Goal: Information Seeking & Learning: Check status

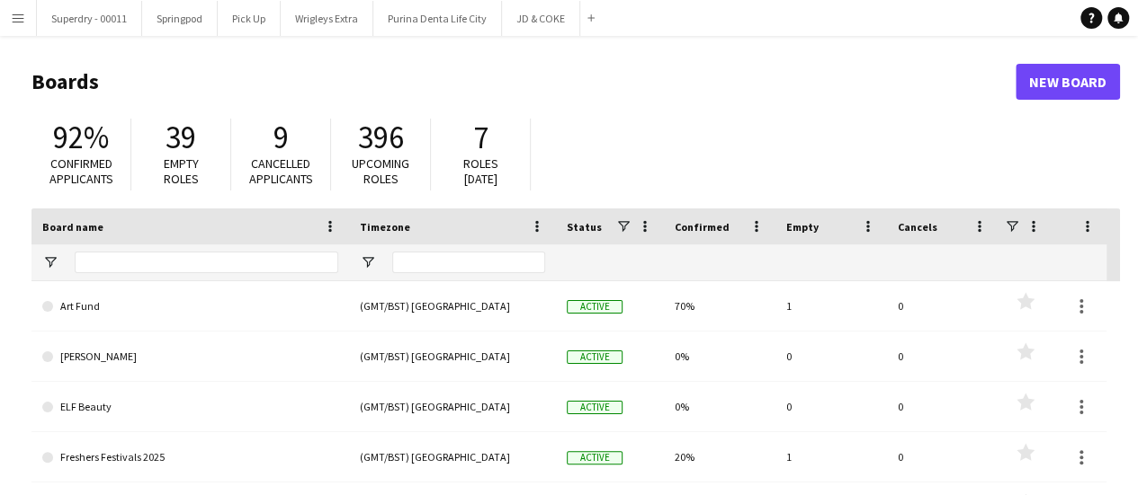
click at [13, 14] on app-icon "Menu" at bounding box center [18, 18] width 14 height 14
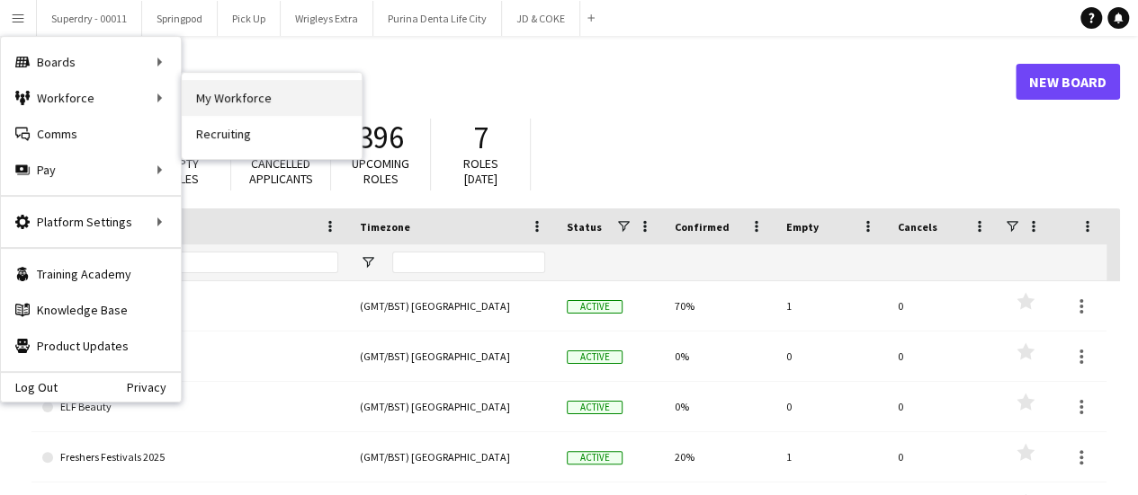
click at [262, 91] on link "My Workforce" at bounding box center [272, 98] width 180 height 36
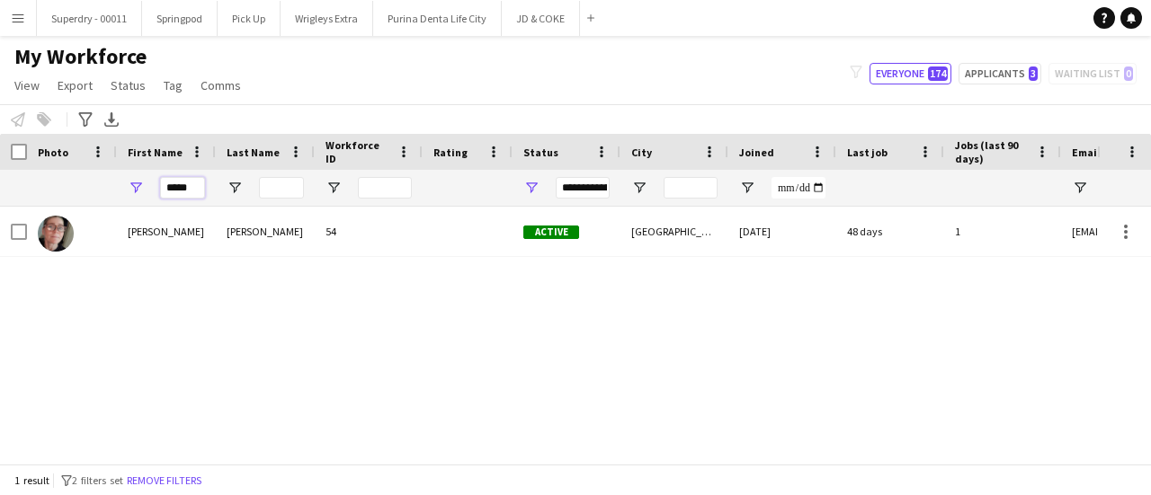
click at [198, 191] on input "*****" at bounding box center [182, 188] width 45 height 22
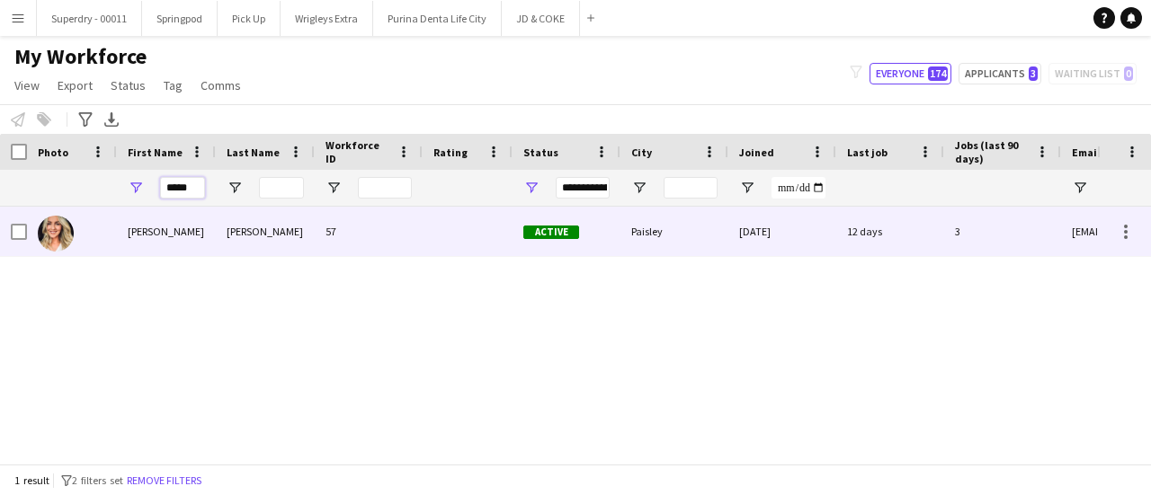
type input "*****"
click at [209, 229] on div "[PERSON_NAME]" at bounding box center [166, 231] width 99 height 49
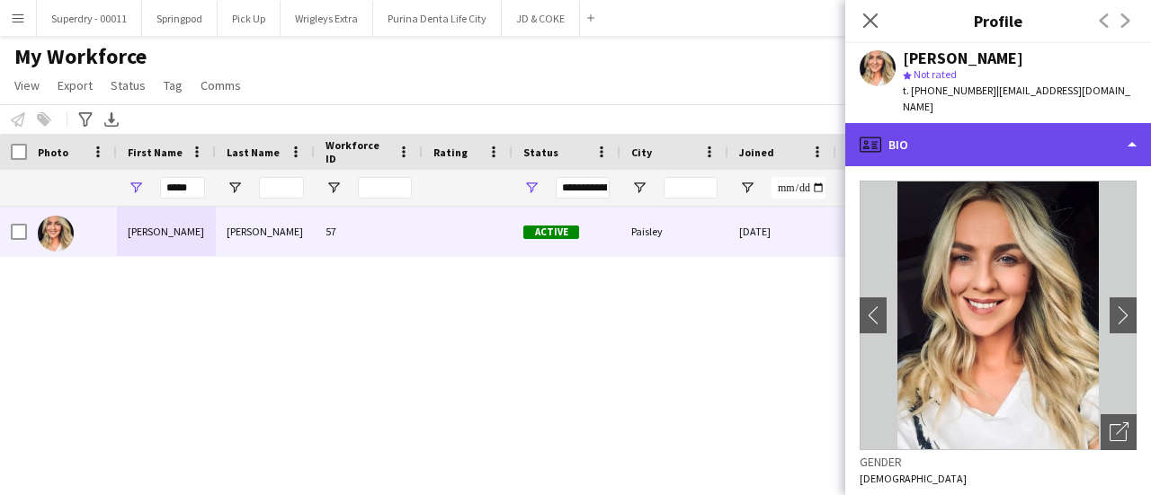
click at [1122, 133] on div "profile Bio" at bounding box center [998, 144] width 306 height 43
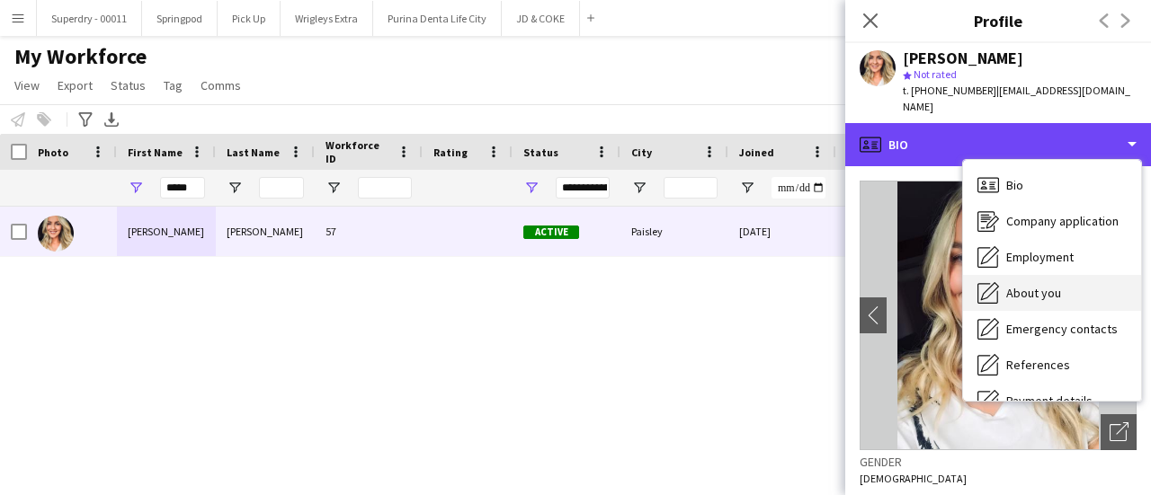
scroll to position [205, 0]
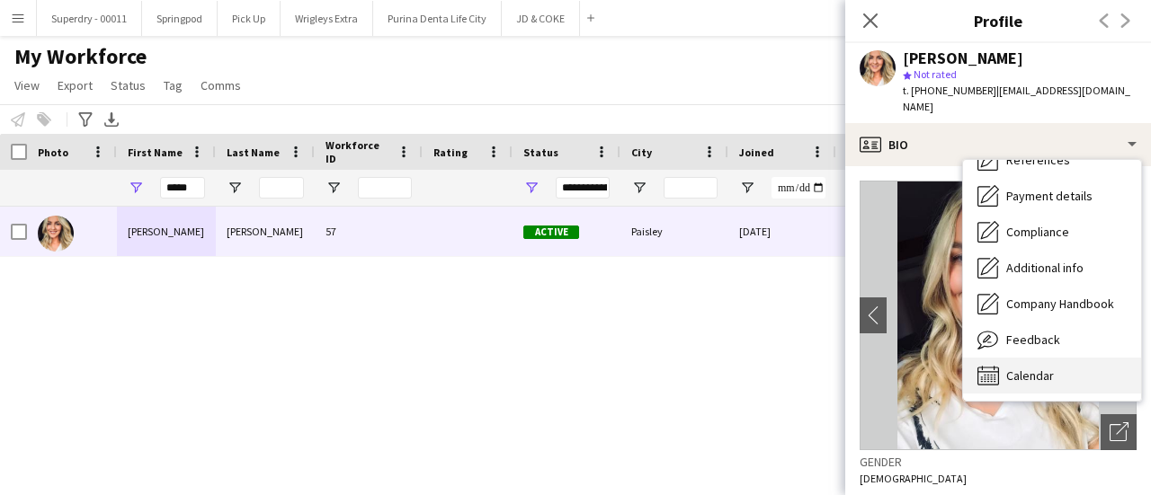
click at [1030, 368] on span "Calendar" at bounding box center [1030, 376] width 48 height 16
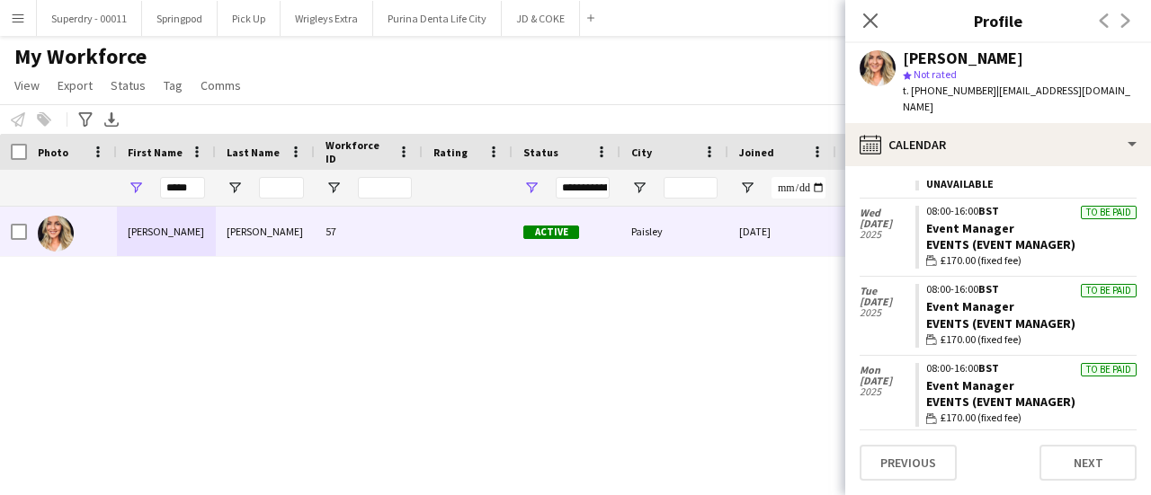
scroll to position [2212, 0]
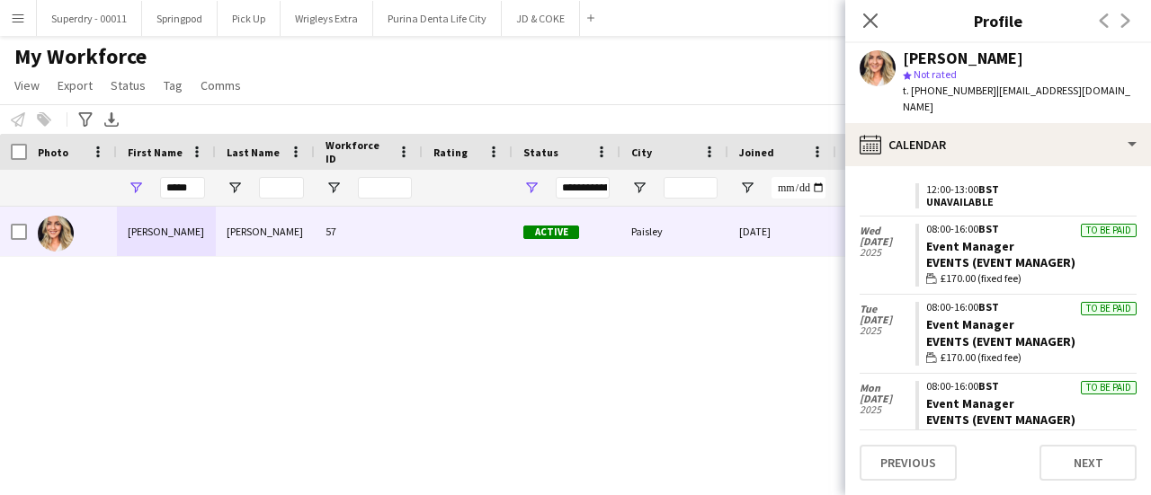
click at [1036, 303] on app-crew-calendar-job-card "To be paid 08:00-16:00 BST Event Manager Events (Event Manager) wallet £170.00 …" at bounding box center [1025, 334] width 221 height 64
click at [977, 334] on div "Events (Event Manager)" at bounding box center [1031, 342] width 210 height 16
click at [959, 317] on link "Event Manager" at bounding box center [970, 325] width 88 height 16
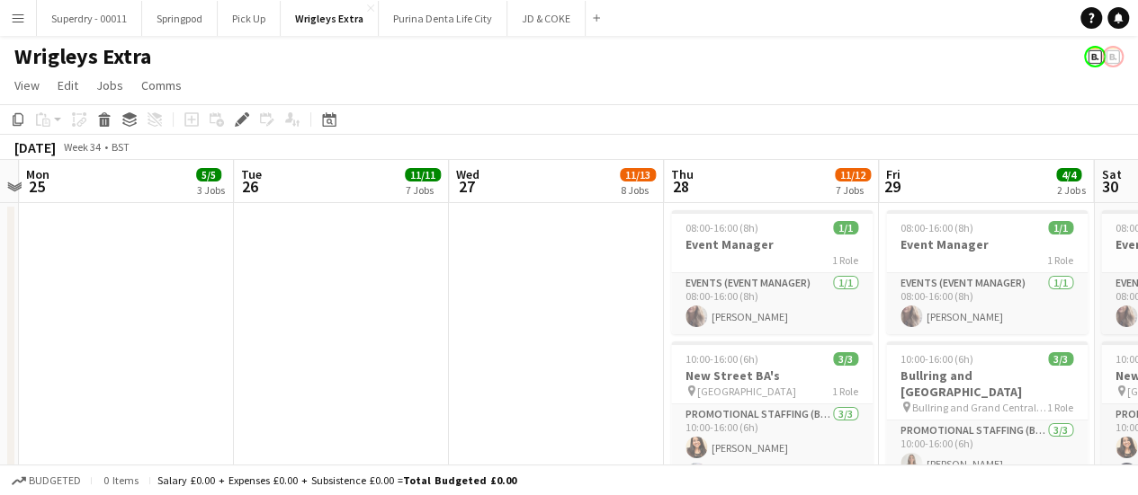
click at [424, 175] on span "11/11" at bounding box center [423, 174] width 36 height 13
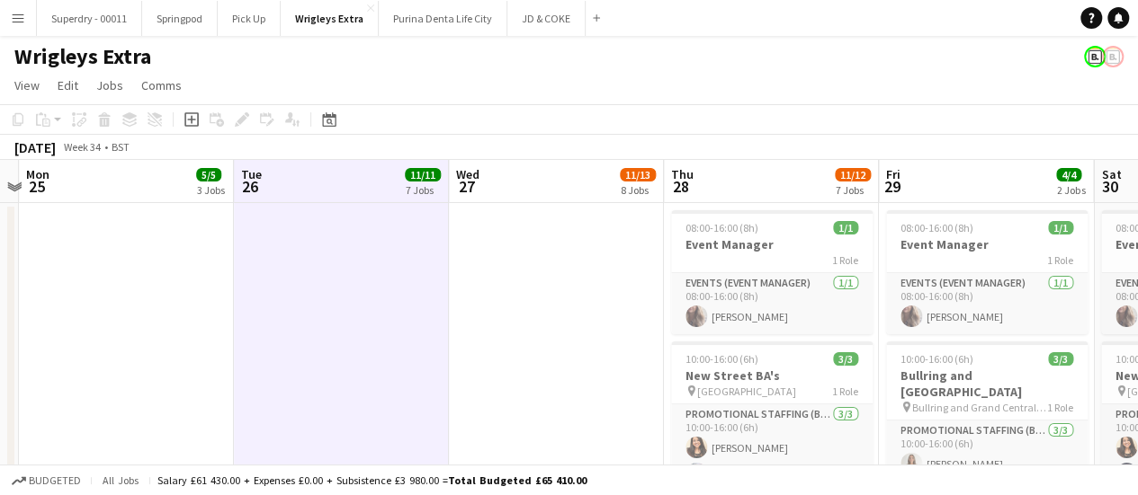
click at [421, 189] on div "7 Jobs" at bounding box center [423, 189] width 34 height 13
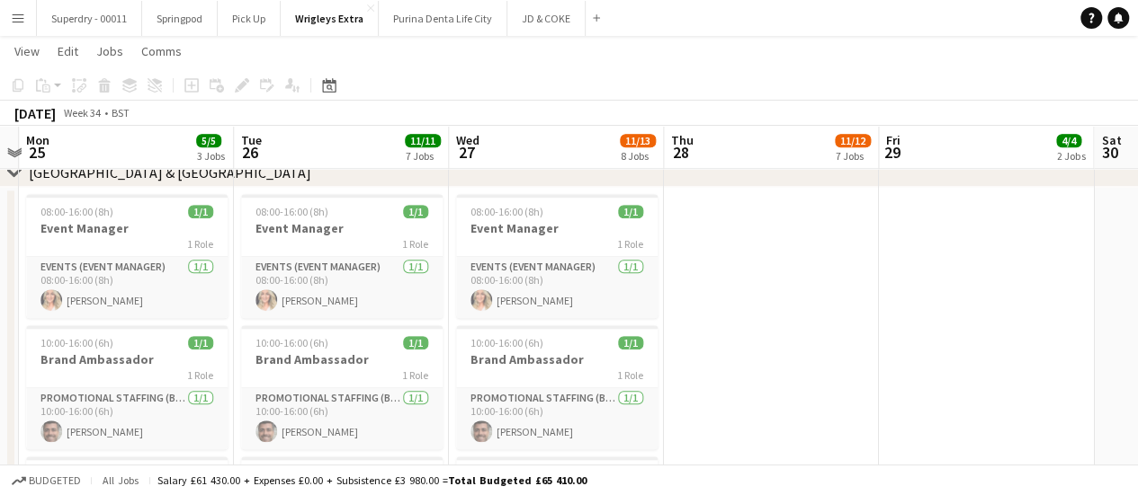
scroll to position [813, 0]
click at [361, 239] on div "1 Role" at bounding box center [341, 242] width 201 height 14
